Goal: Task Accomplishment & Management: Manage account settings

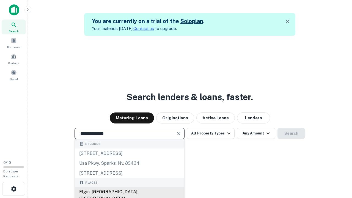
click at [129, 192] on div "Elgin, [GEOGRAPHIC_DATA], [GEOGRAPHIC_DATA]" at bounding box center [130, 195] width 110 height 17
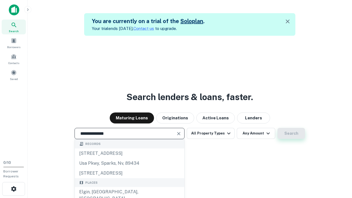
type input "**********"
click at [291, 133] on button "Search" at bounding box center [292, 133] width 28 height 11
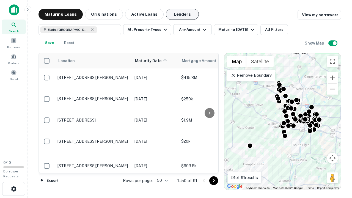
click at [182, 14] on button "Lenders" at bounding box center [182, 14] width 33 height 11
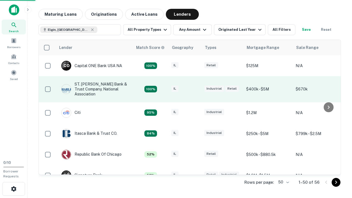
click at [195, 89] on div "IL" at bounding box center [185, 89] width 28 height 7
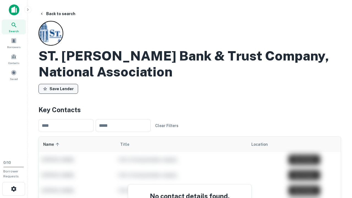
click at [58, 89] on button "Save Lender" at bounding box center [59, 89] width 40 height 10
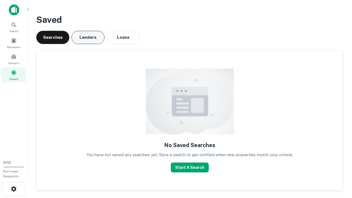
click at [88, 37] on button "Lenders" at bounding box center [88, 37] width 33 height 13
